Goal: Use online tool/utility

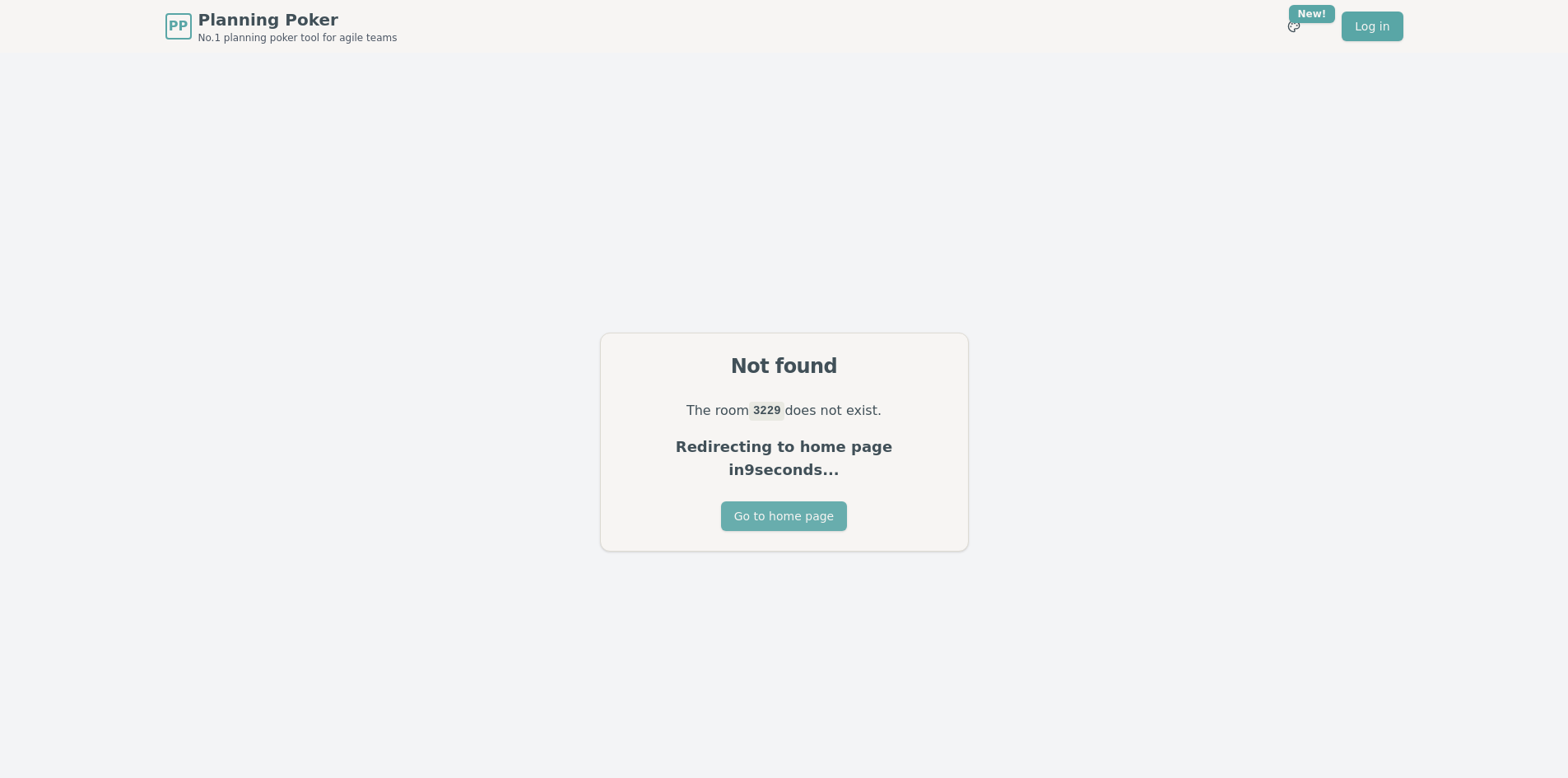
click at [763, 502] on button "Go to home page" at bounding box center [784, 516] width 126 height 30
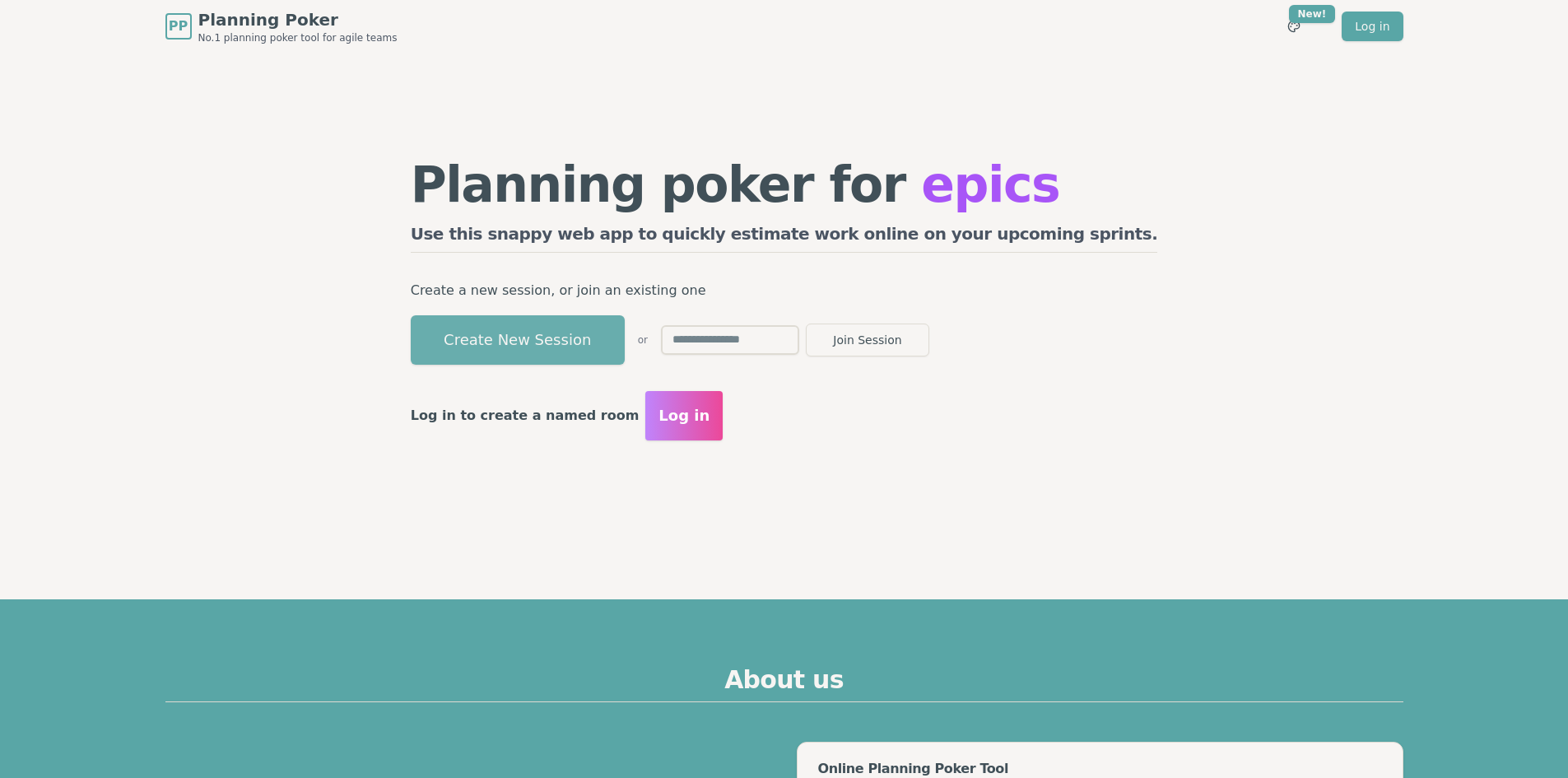
click at [616, 336] on button "Create New Session" at bounding box center [518, 341] width 214 height 50
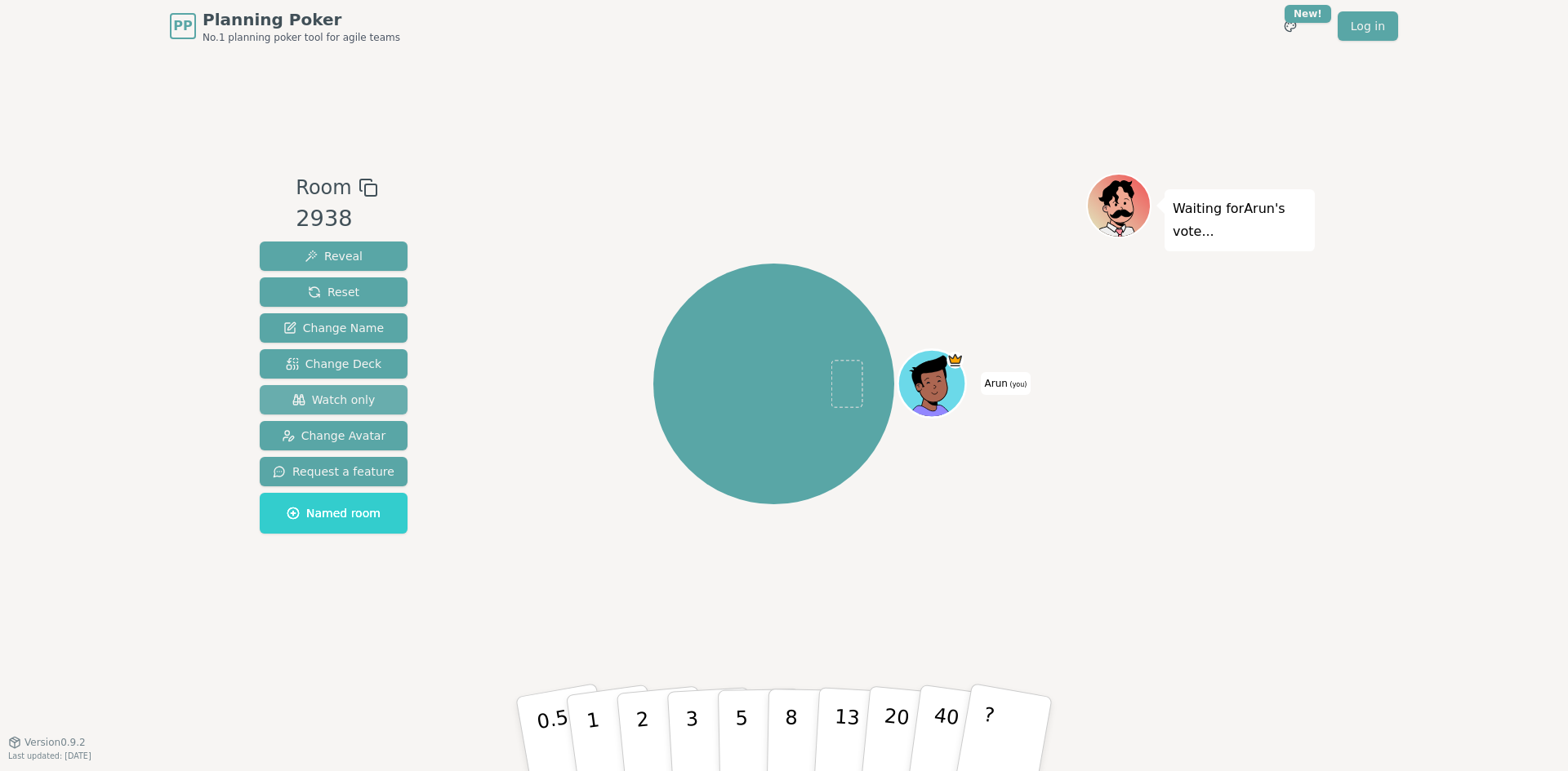
click at [349, 400] on span "Watch only" at bounding box center [334, 400] width 83 height 16
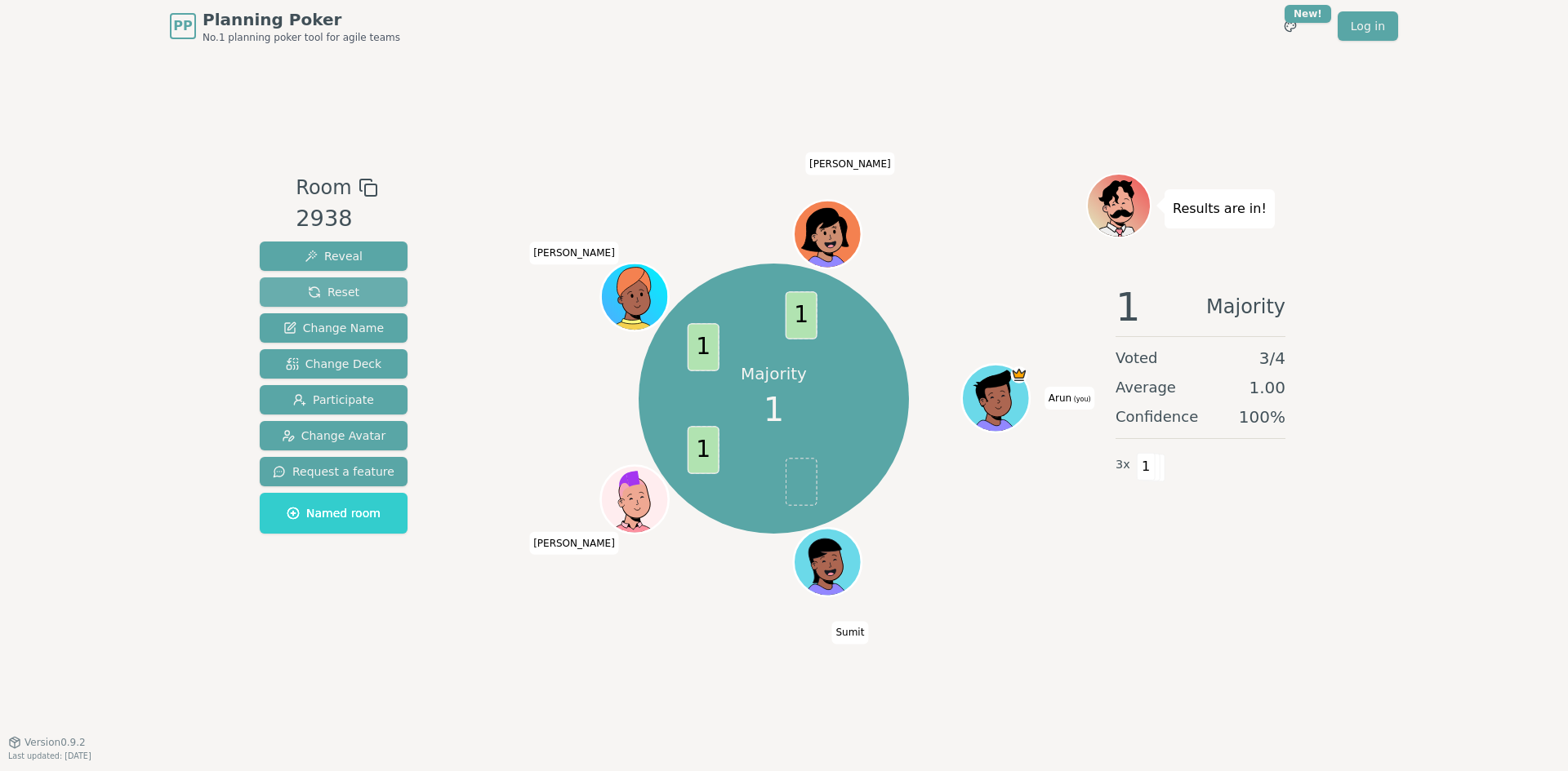
click at [338, 292] on span "Reset" at bounding box center [333, 292] width 51 height 16
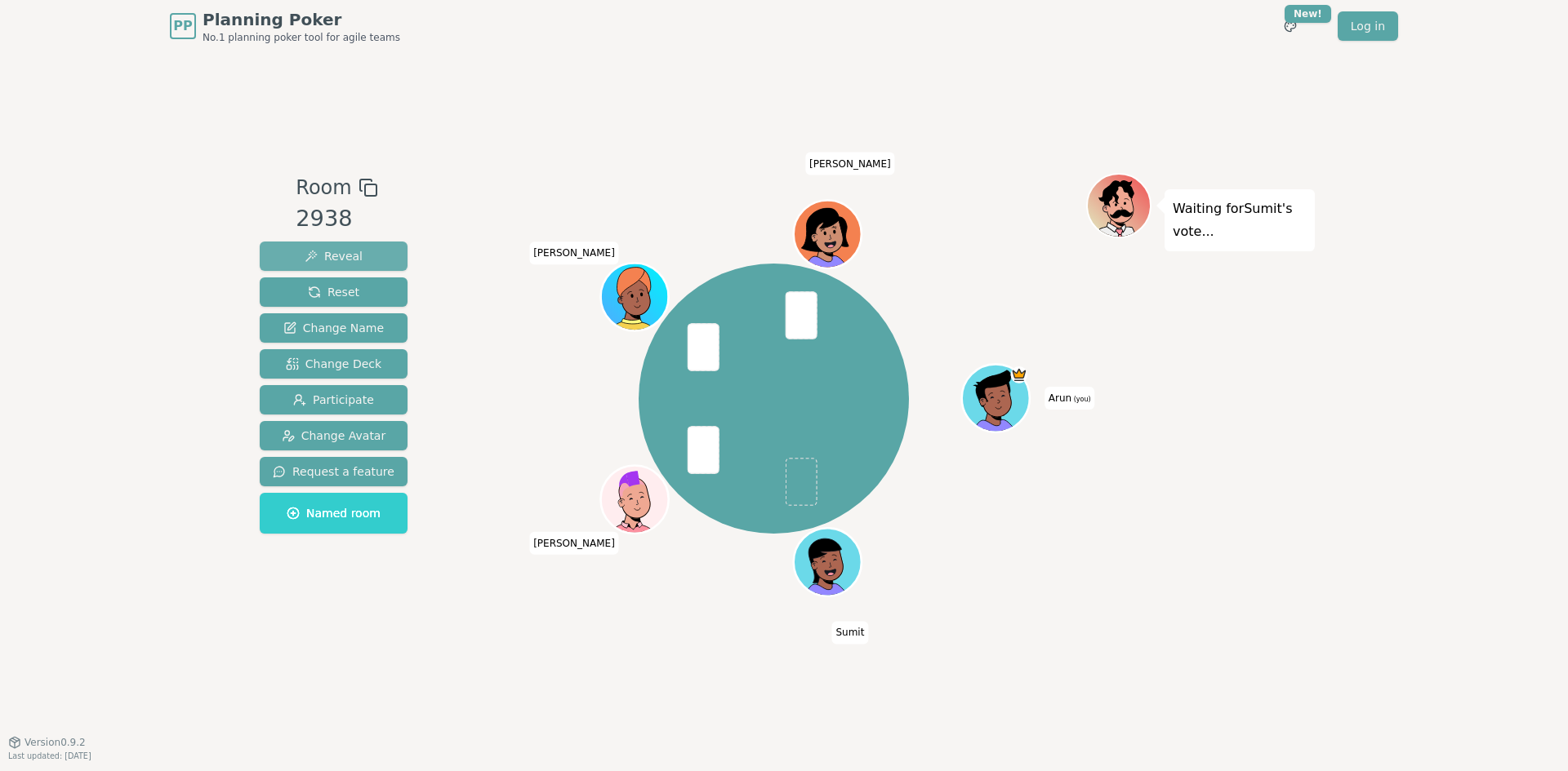
click at [315, 253] on span "Reveal" at bounding box center [333, 256] width 58 height 16
